Goal: Obtain resource: Obtain resource

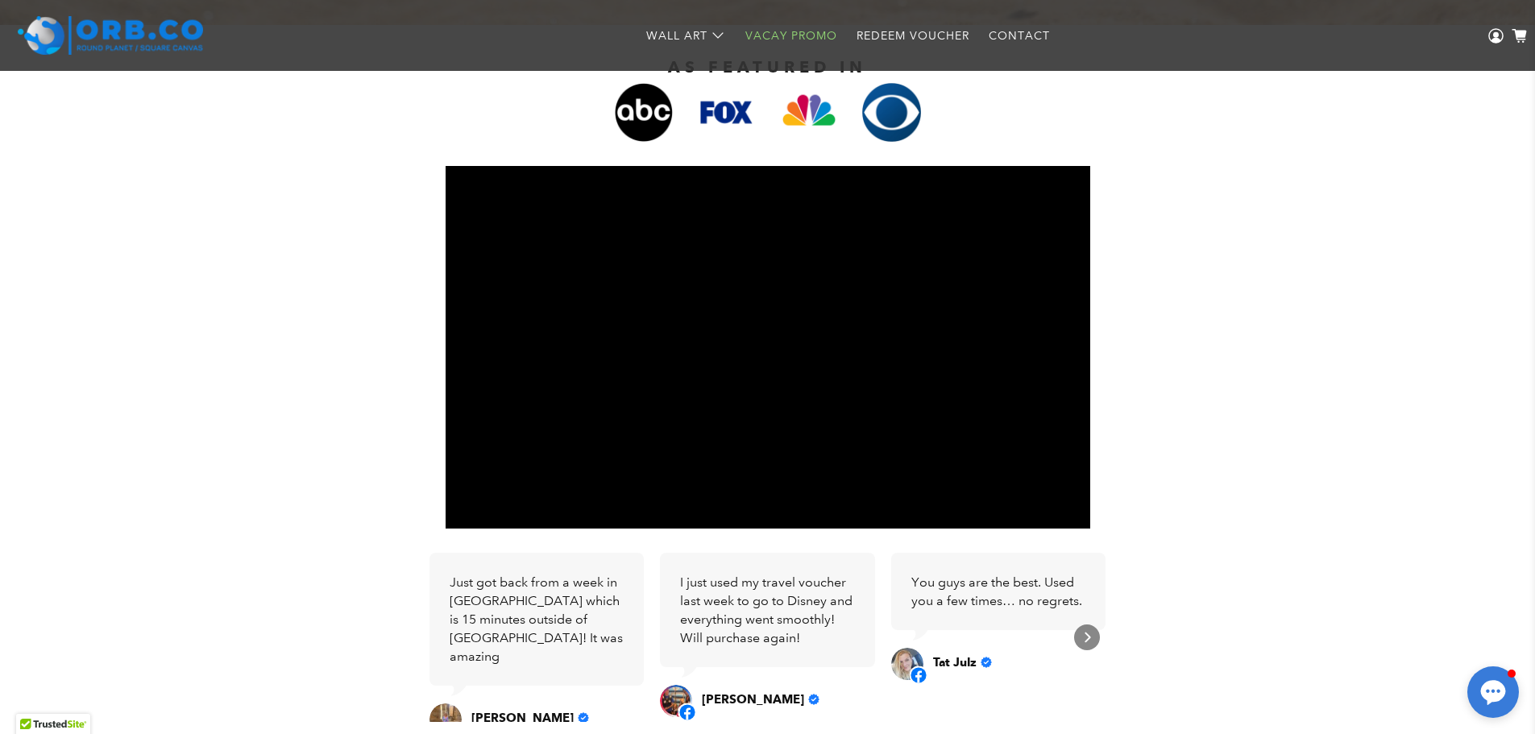
scroll to position [244, 0]
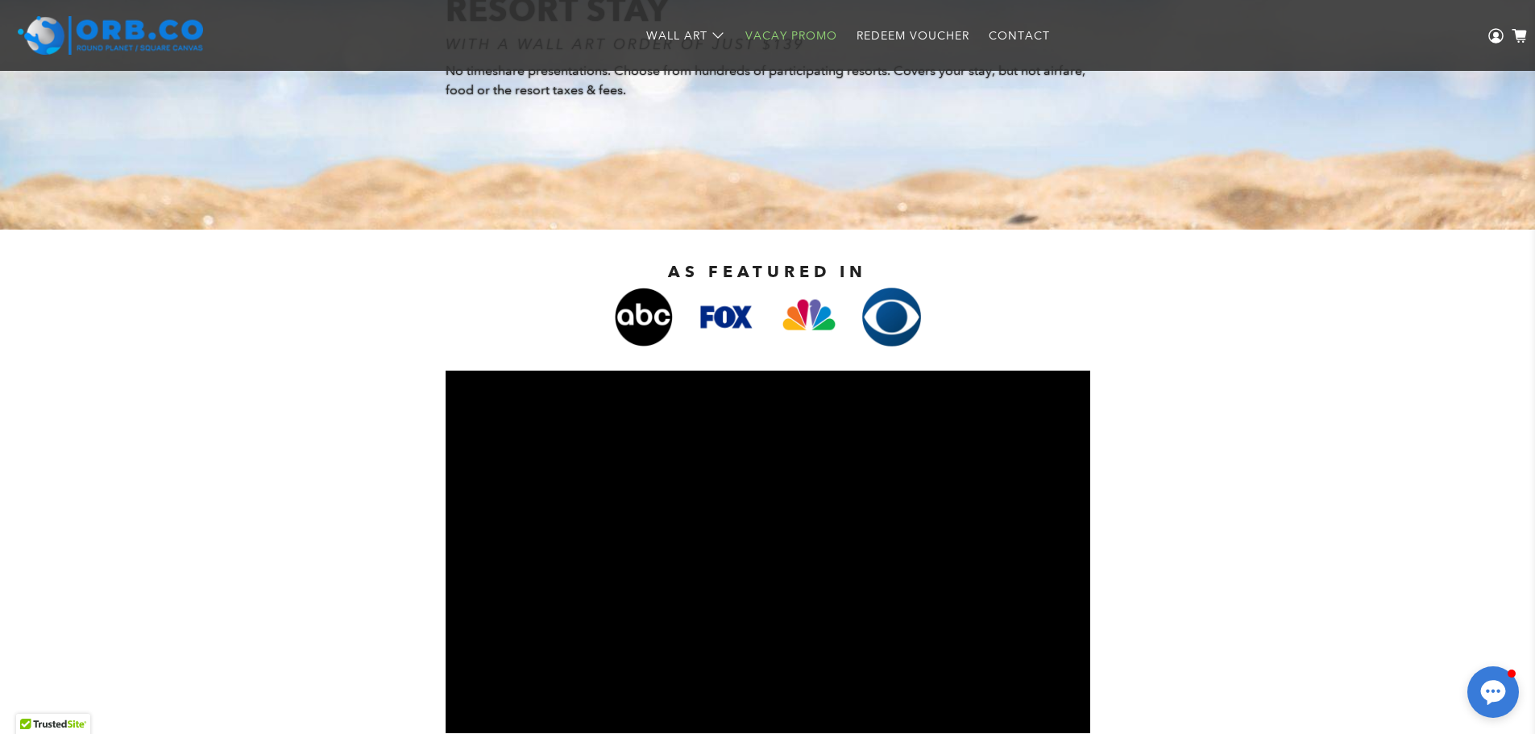
click at [89, 39] on img at bounding box center [110, 35] width 185 height 39
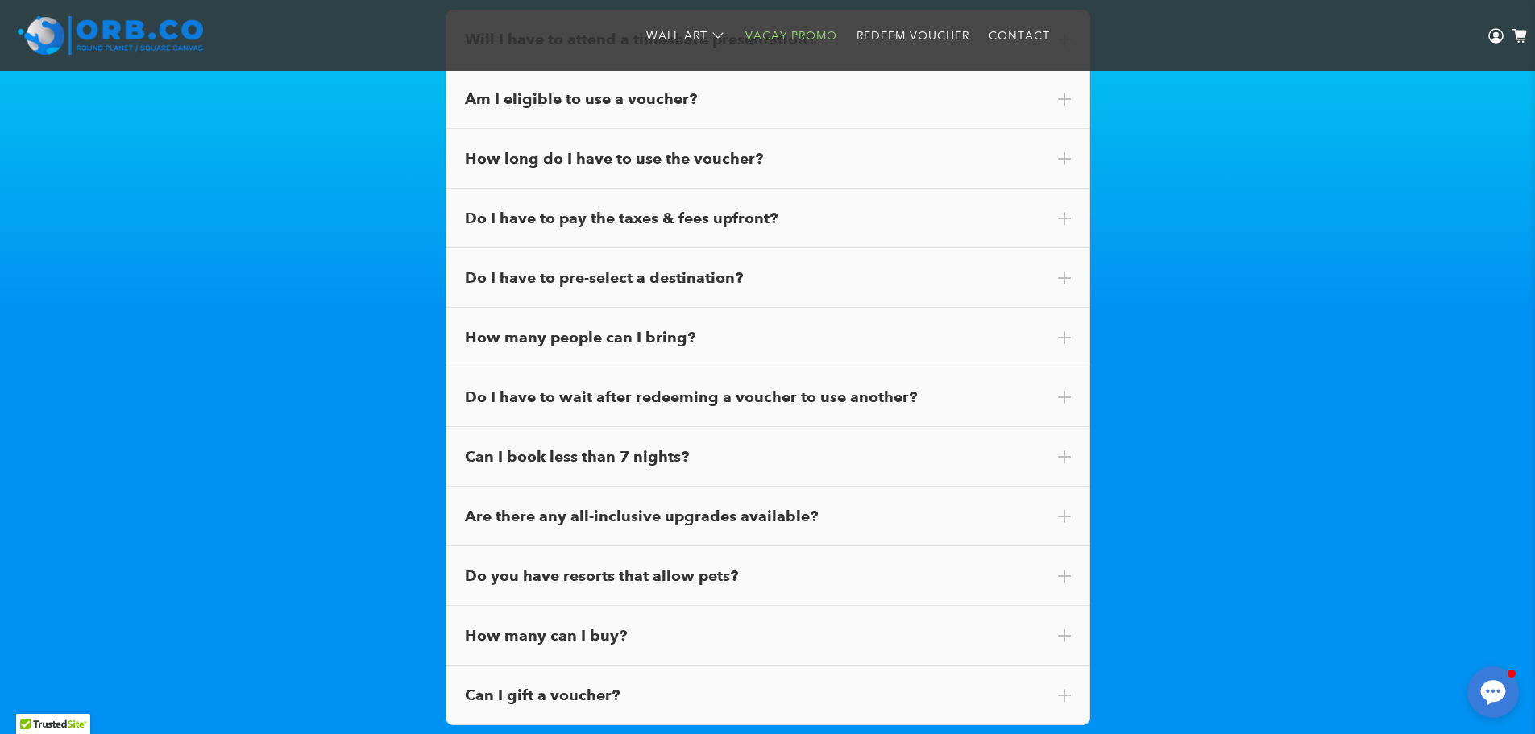
scroll to position [8865, 0]
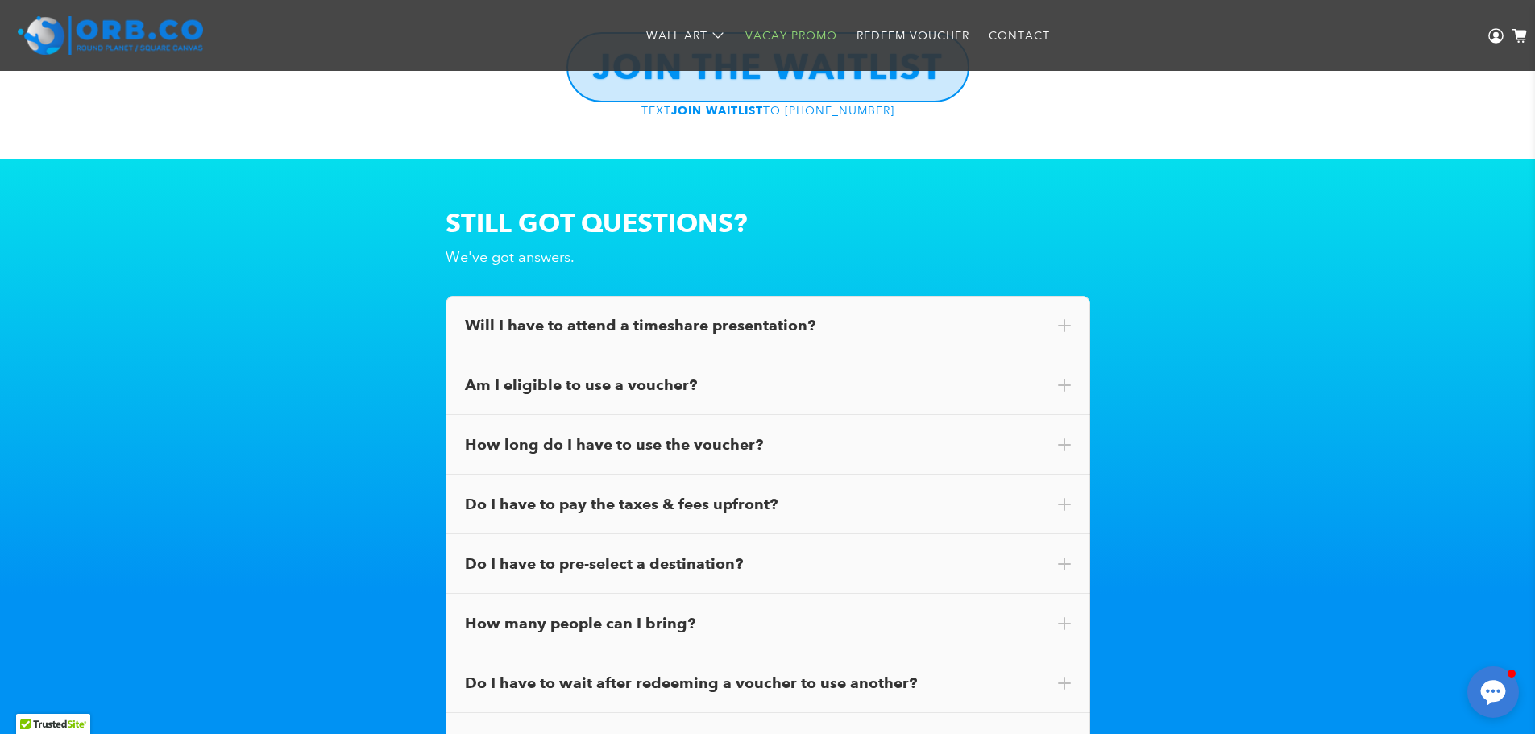
click at [781, 323] on div "Will I have to attend a timeshare presentation?" at bounding box center [768, 325] width 606 height 21
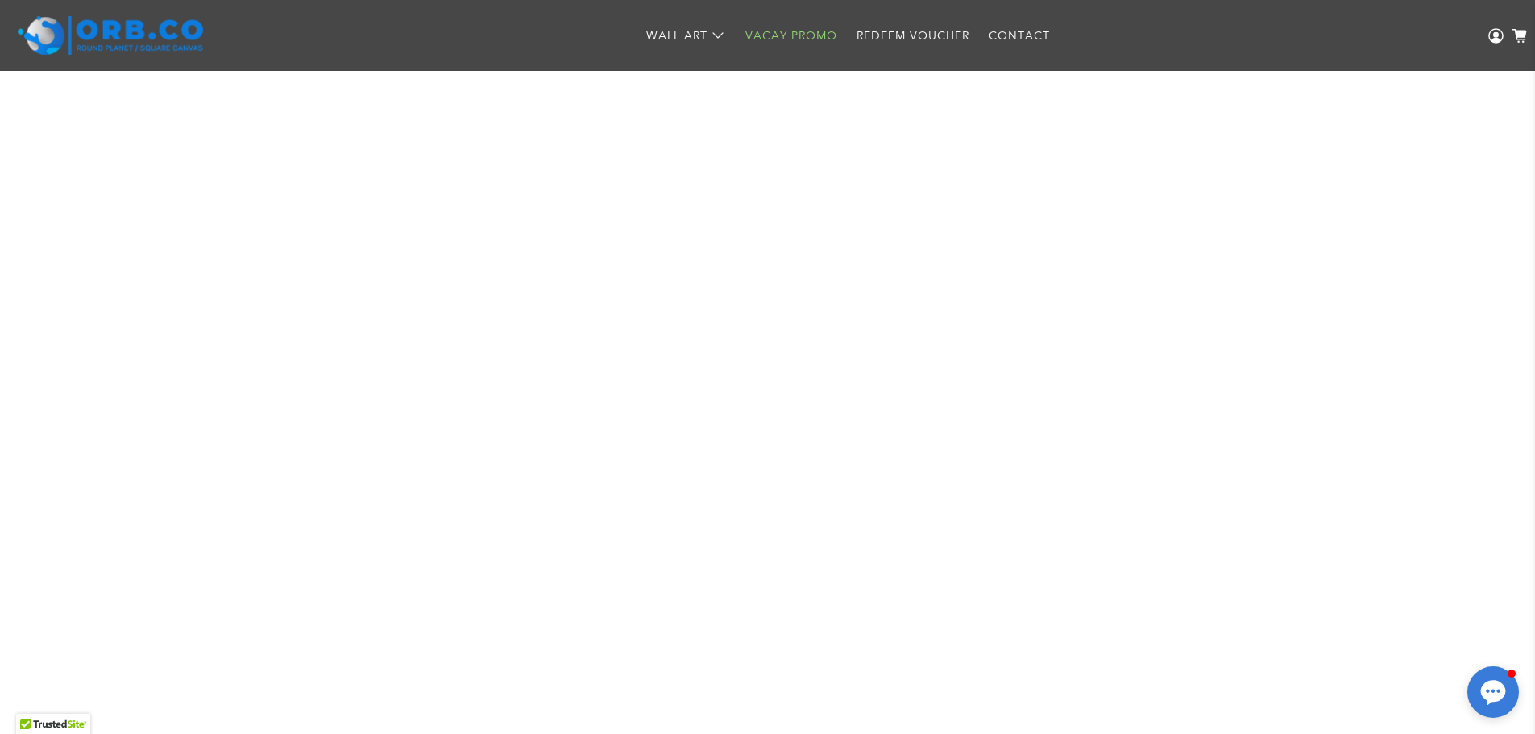
scroll to position [15955, 0]
click at [128, 35] on img at bounding box center [110, 35] width 185 height 39
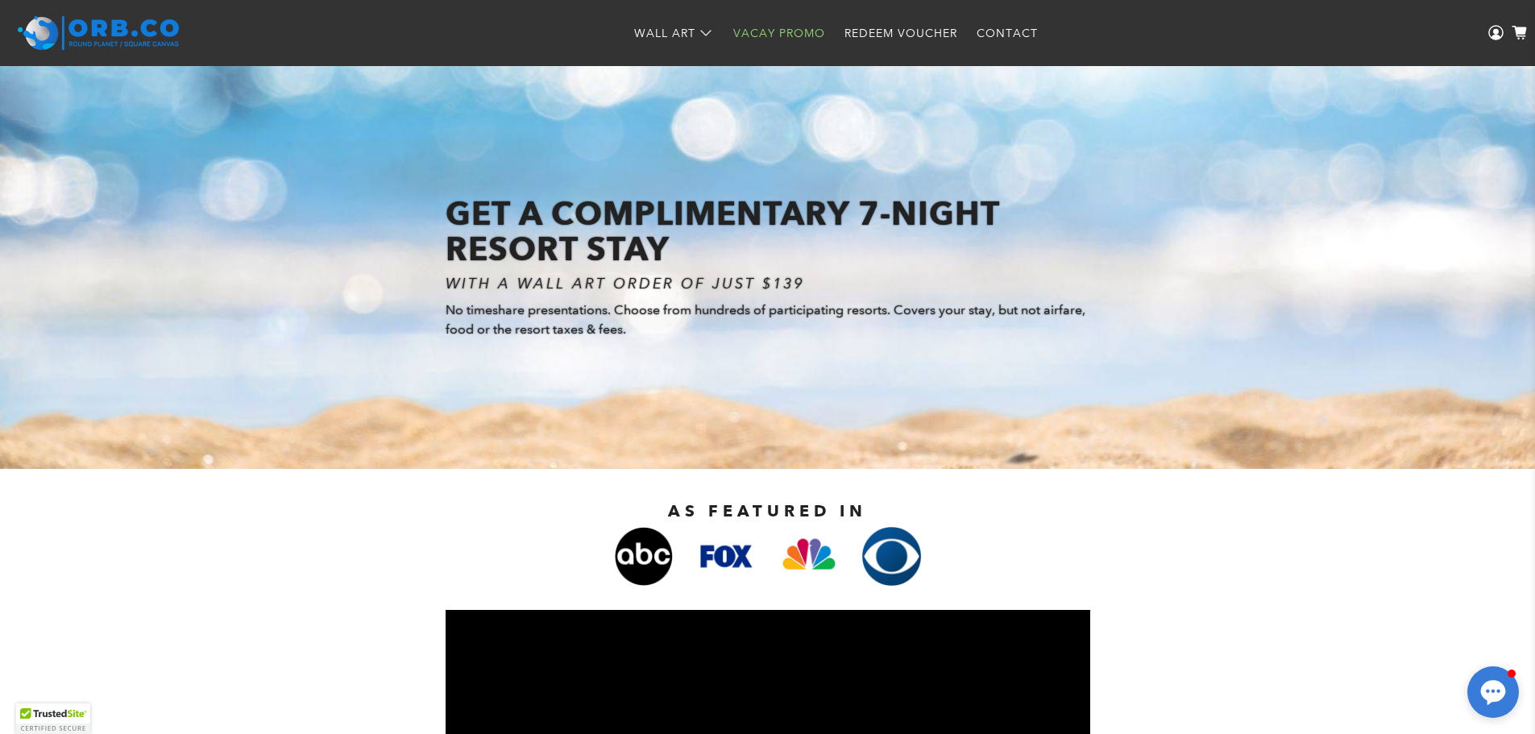
click at [860, 32] on link "Redeem Voucher" at bounding box center [901, 33] width 132 height 43
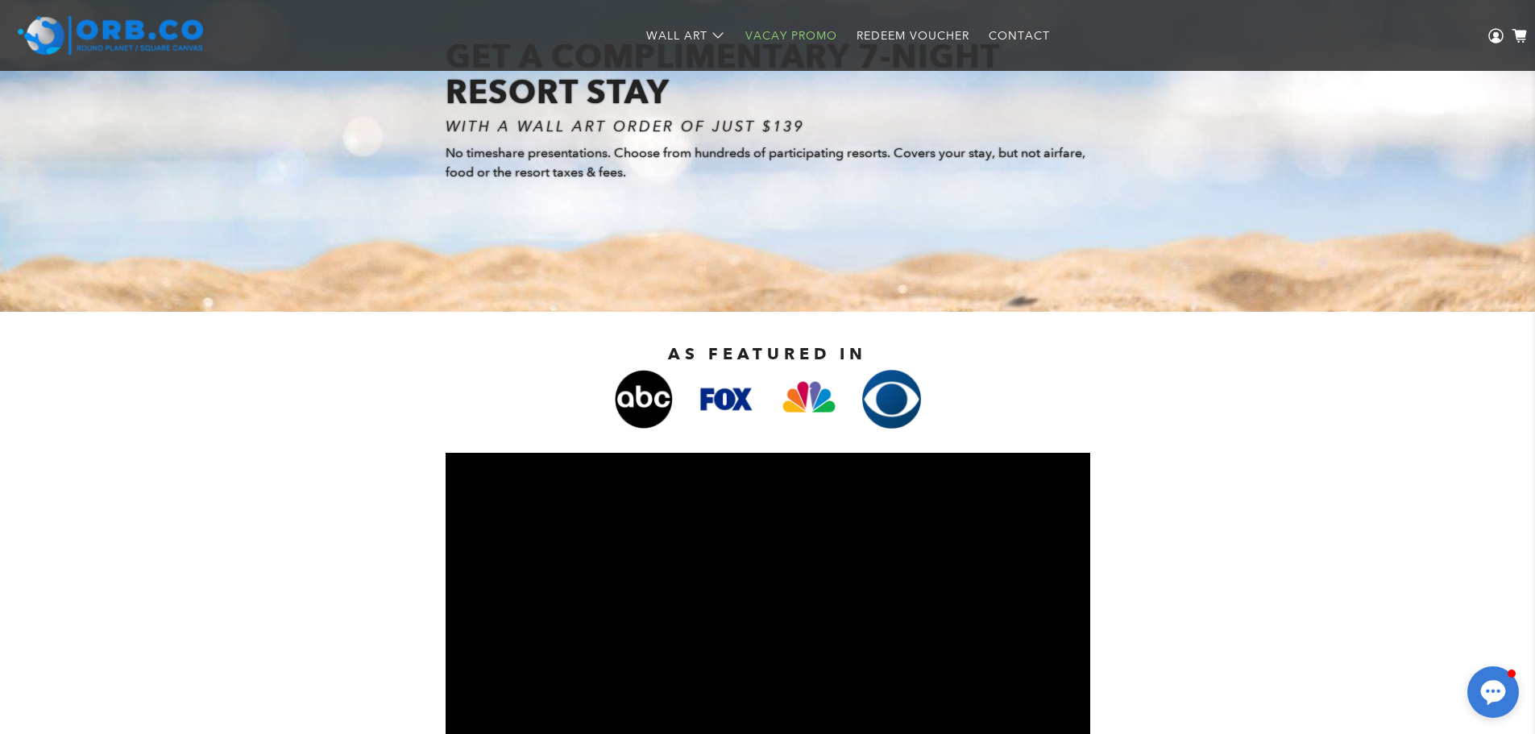
scroll to position [485, 0]
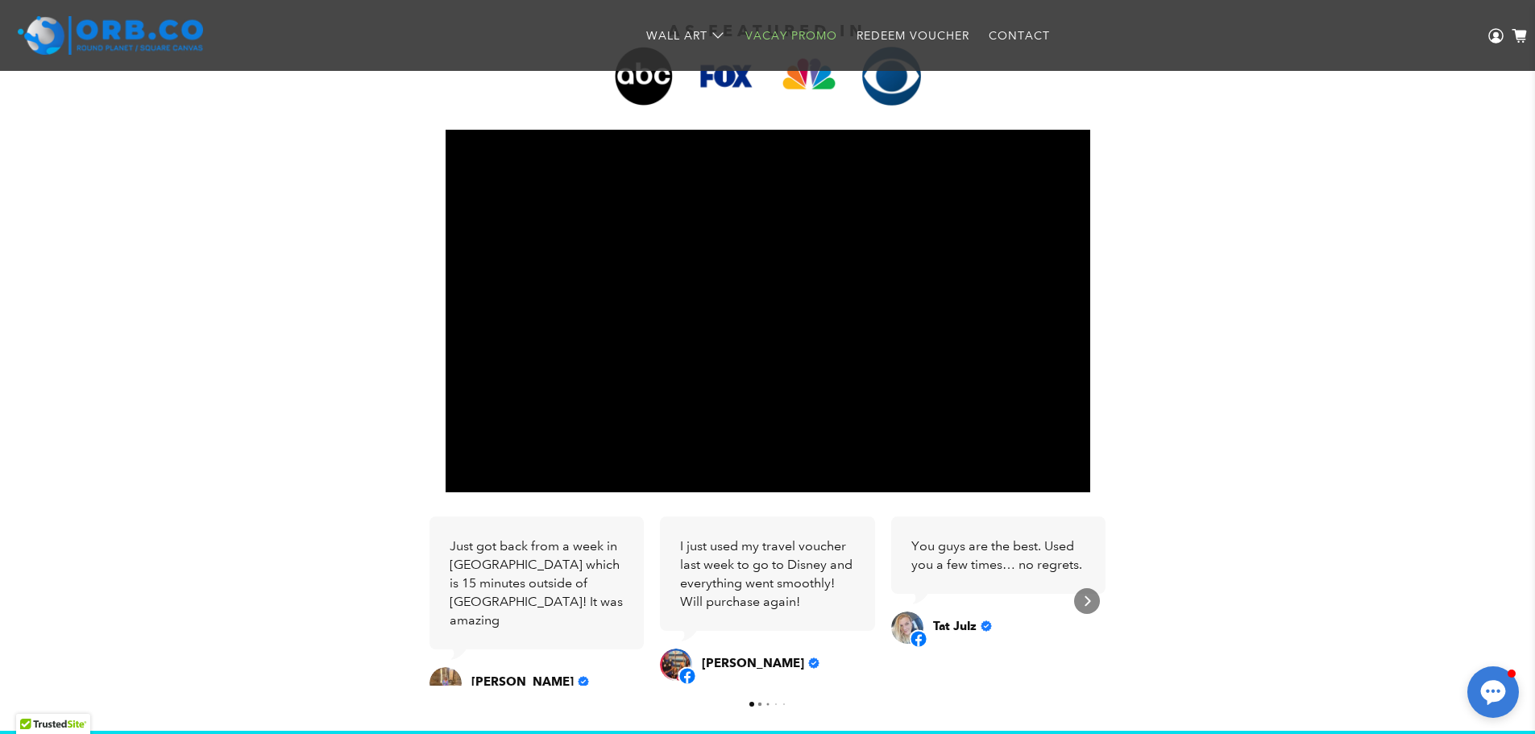
click at [1498, 34] on circle at bounding box center [1496, 34] width 6 height 6
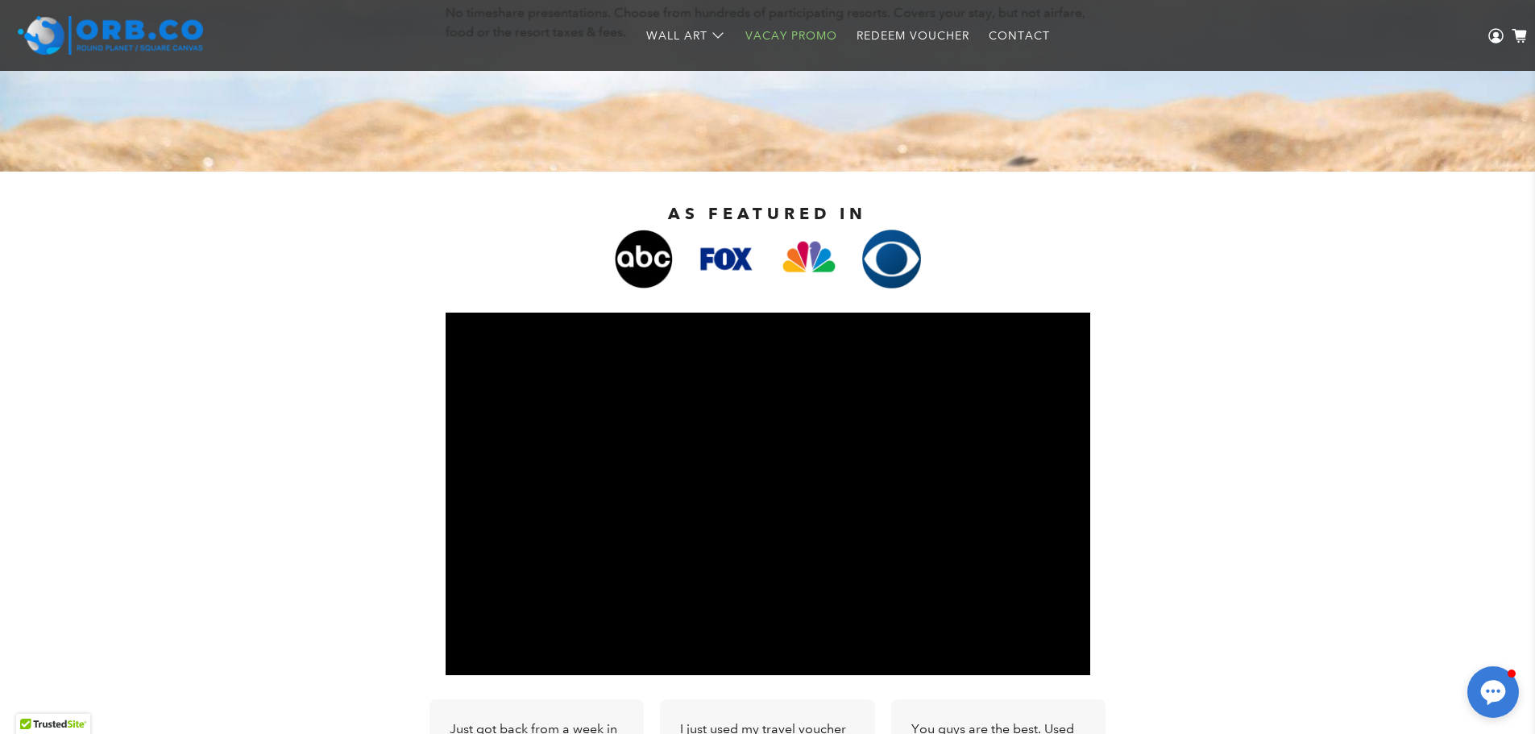
scroll to position [84, 0]
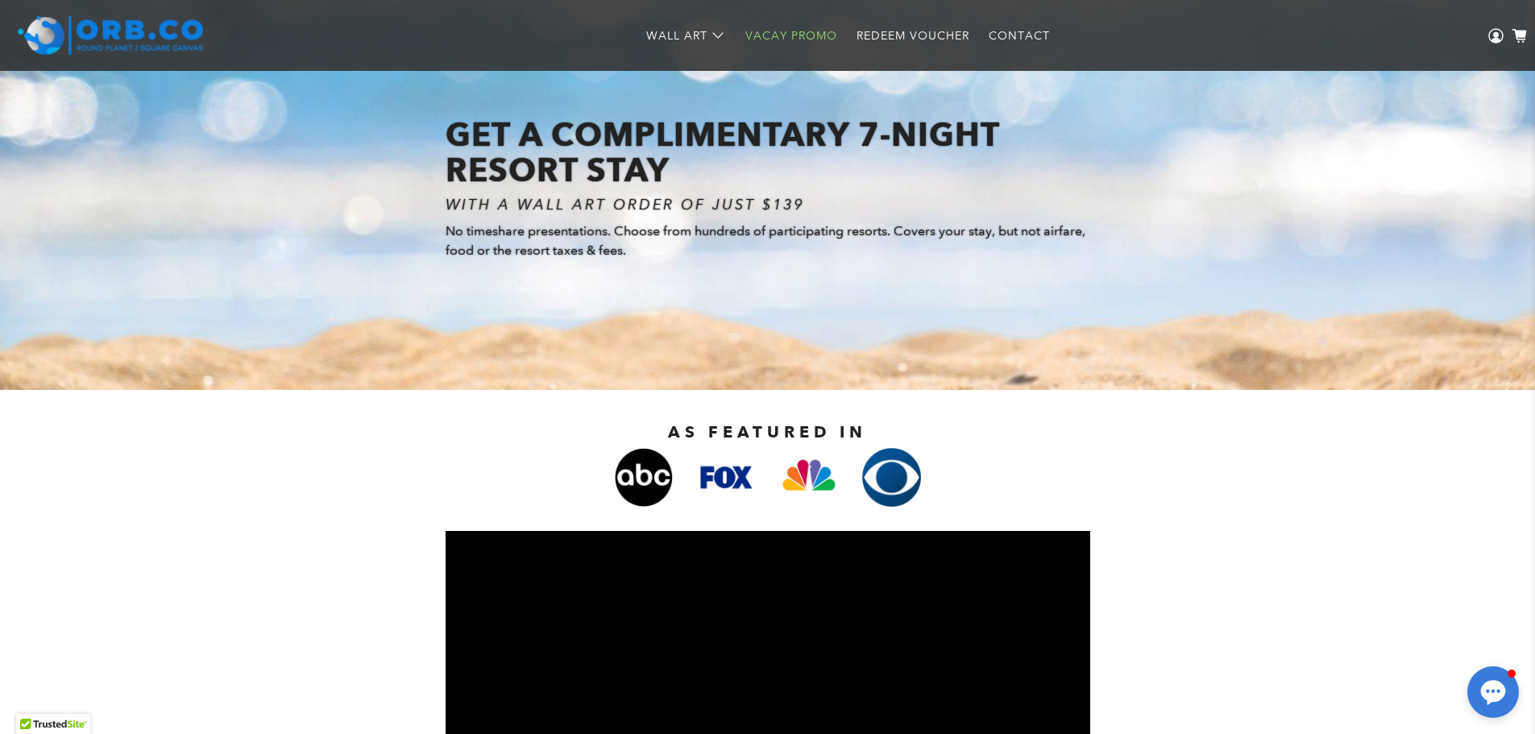
click at [132, 19] on img at bounding box center [110, 35] width 185 height 39
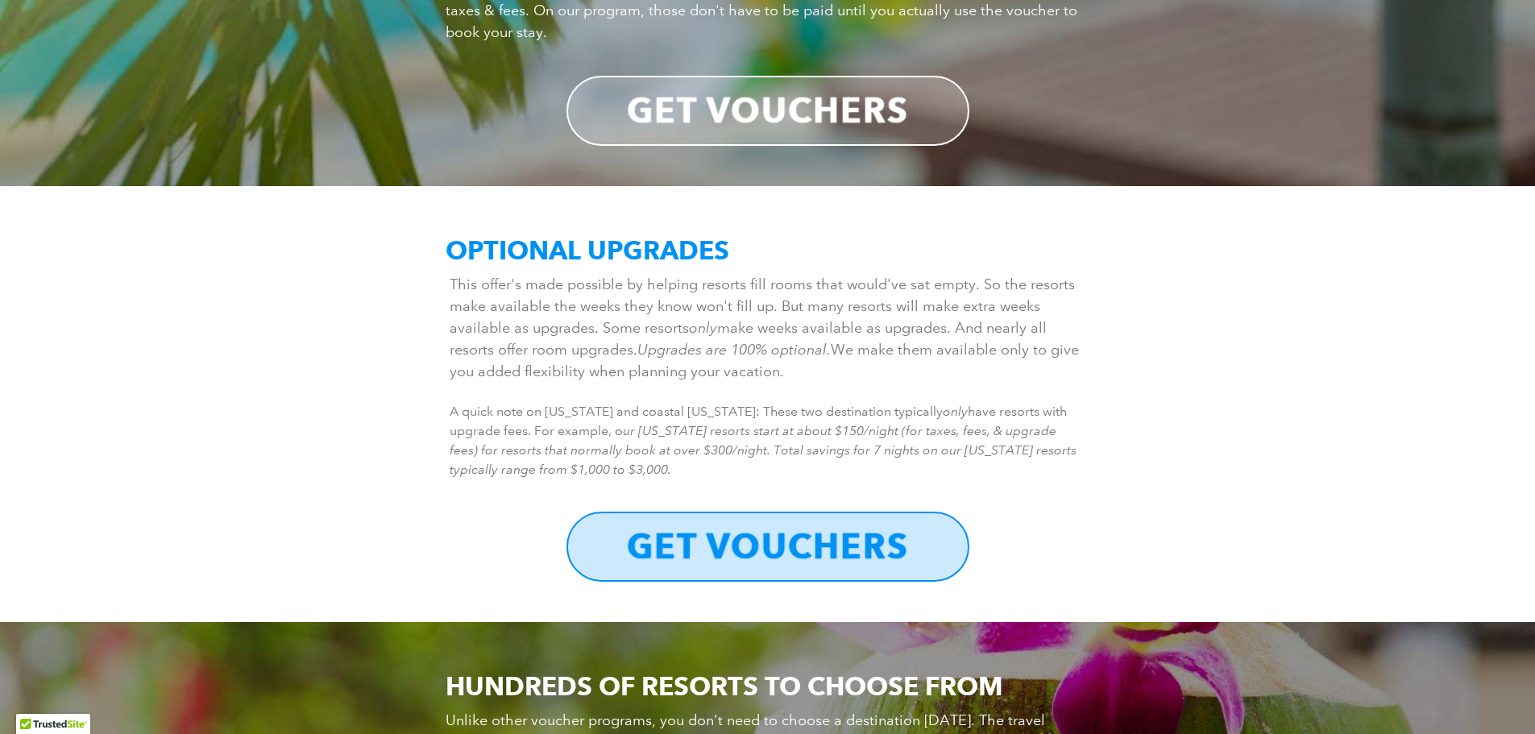
scroll to position [2336, 0]
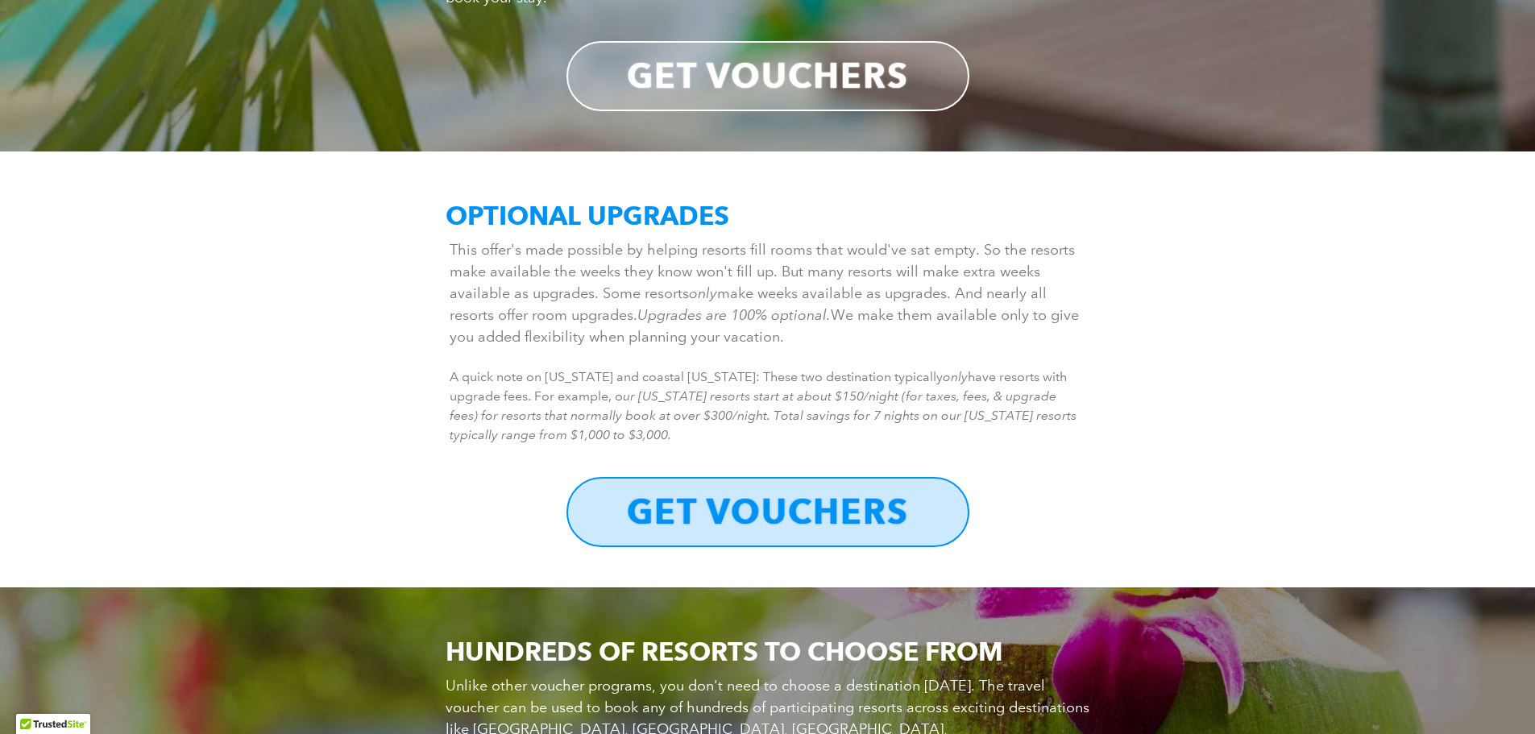
click at [781, 511] on strong "GET VOUCHERS" at bounding box center [768, 512] width 282 height 42
